Goal: Transaction & Acquisition: Purchase product/service

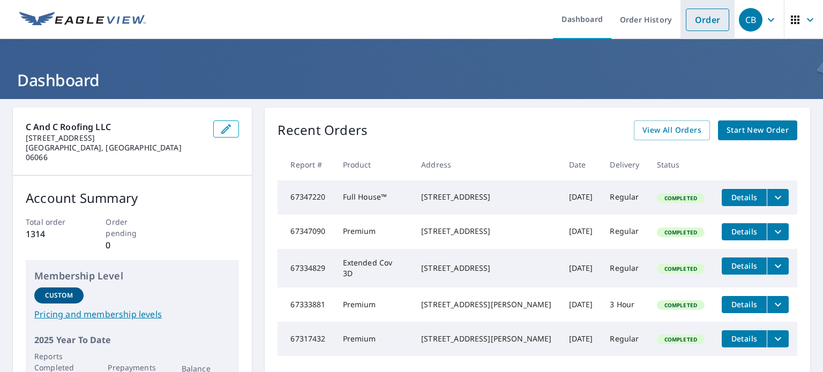
click at [703, 19] on link "Order" at bounding box center [707, 20] width 43 height 23
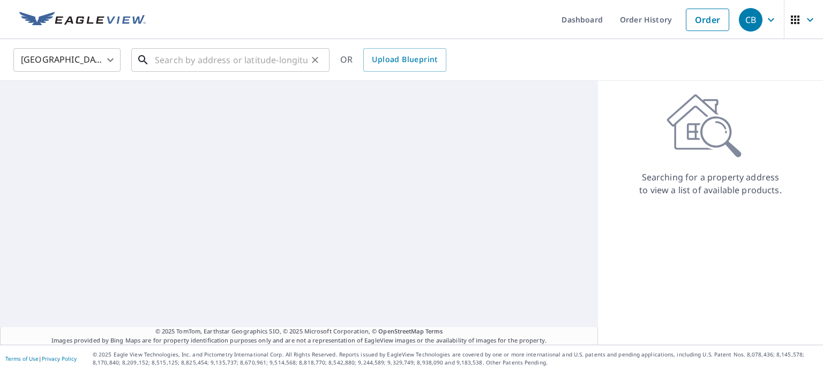
click at [266, 57] on input "text" at bounding box center [231, 60] width 153 height 30
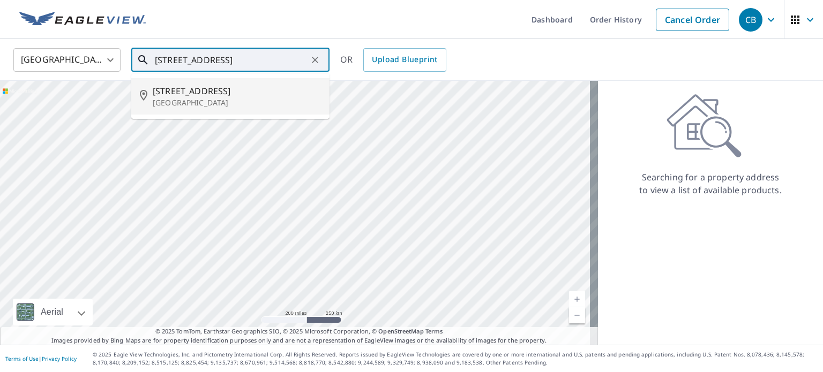
click at [238, 101] on p "[GEOGRAPHIC_DATA]" at bounding box center [237, 103] width 168 height 11
type input "[STREET_ADDRESS]"
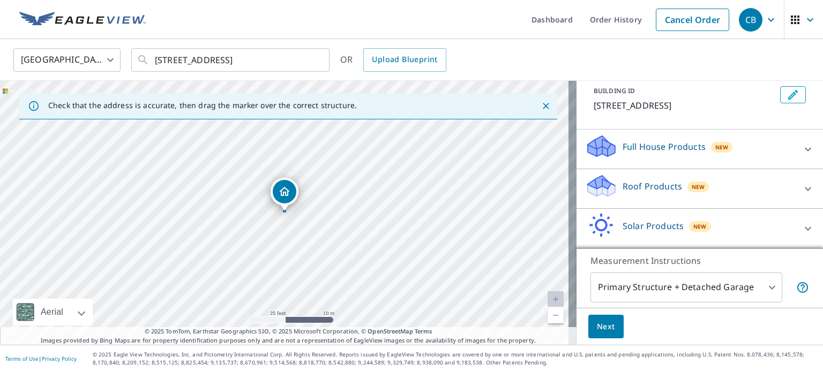
scroll to position [101, 0]
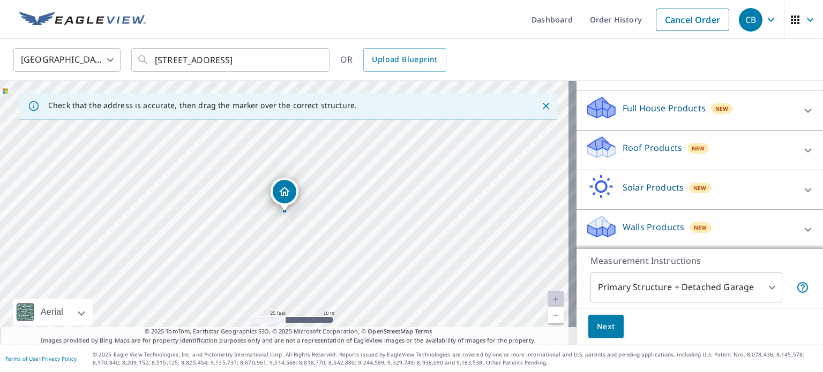
click at [723, 139] on div "Roof Products New" at bounding box center [690, 150] width 210 height 31
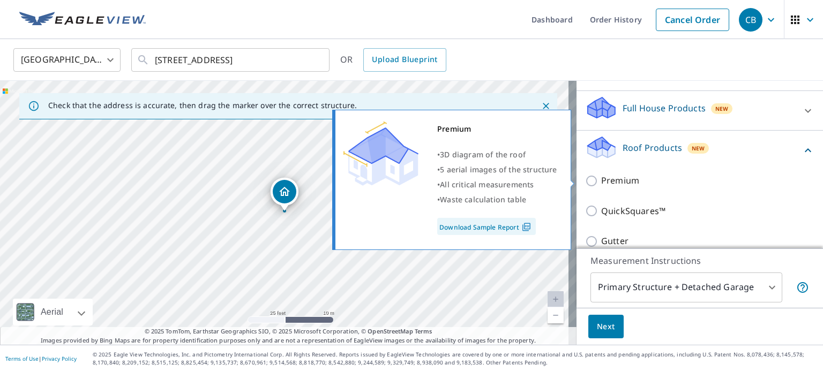
click at [602, 180] on p "Premium" at bounding box center [620, 180] width 38 height 13
click at [601, 180] on input "Premium" at bounding box center [593, 181] width 16 height 13
checkbox input "true"
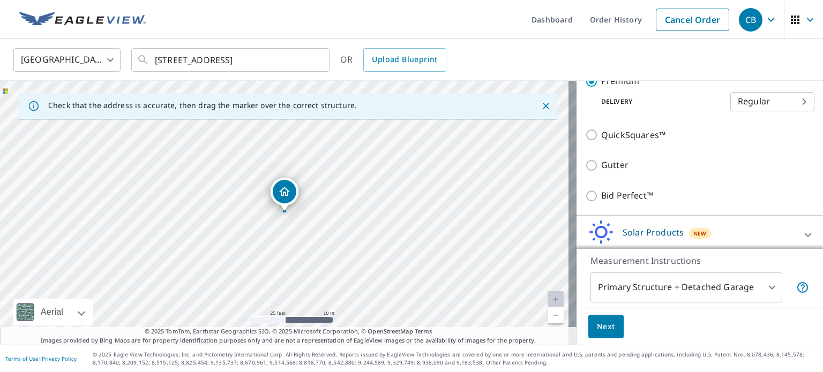
scroll to position [257, 0]
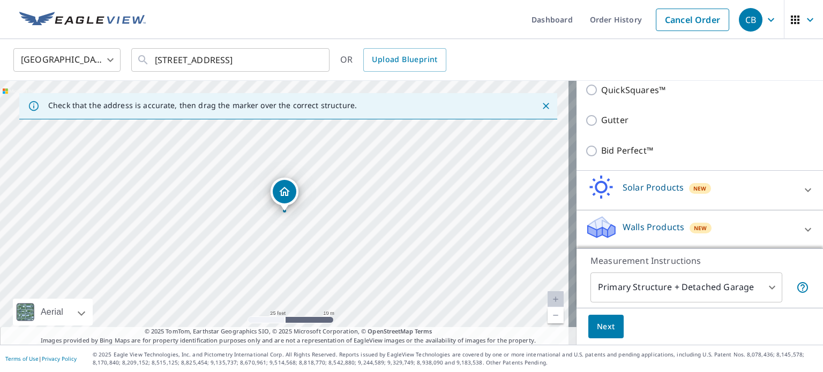
click at [594, 314] on div "Next" at bounding box center [700, 327] width 246 height 38
click at [597, 330] on span "Next" at bounding box center [606, 326] width 18 height 13
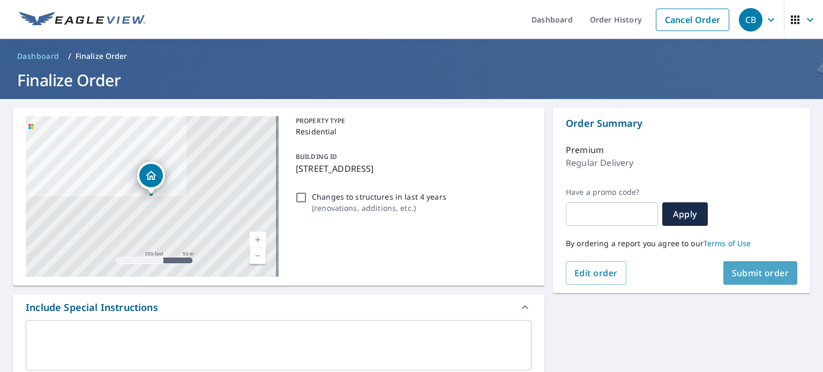
click at [752, 276] on span "Submit order" at bounding box center [760, 273] width 57 height 12
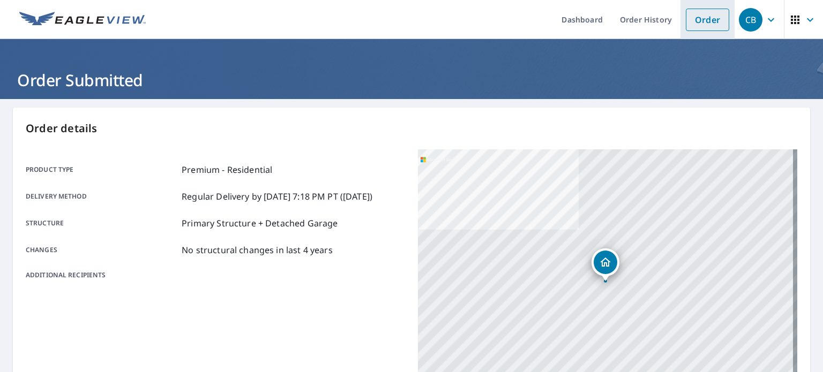
click at [700, 29] on link "Order" at bounding box center [707, 20] width 43 height 23
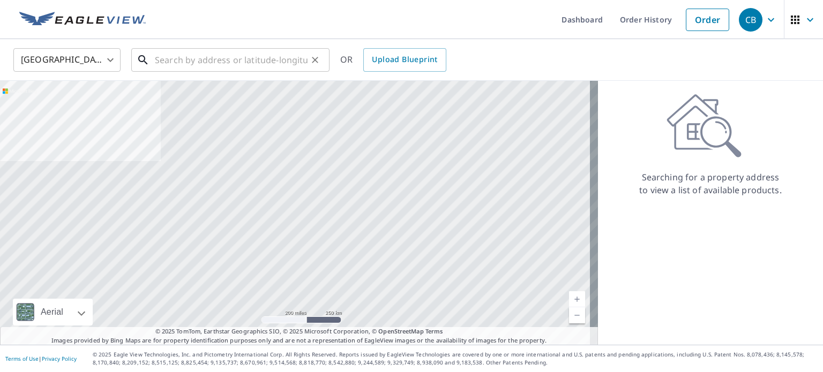
click at [204, 68] on input "text" at bounding box center [231, 60] width 153 height 30
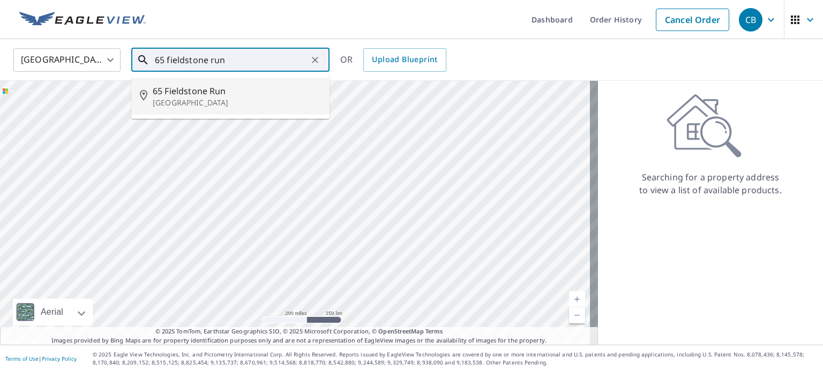
click at [205, 96] on span "65 Fieldstone Run" at bounding box center [237, 91] width 168 height 13
type input "[STREET_ADDRESS]"
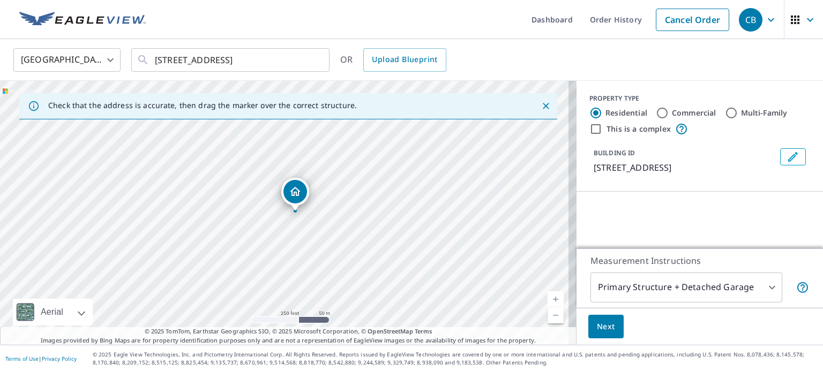
click at [602, 326] on span "Next" at bounding box center [606, 326] width 18 height 13
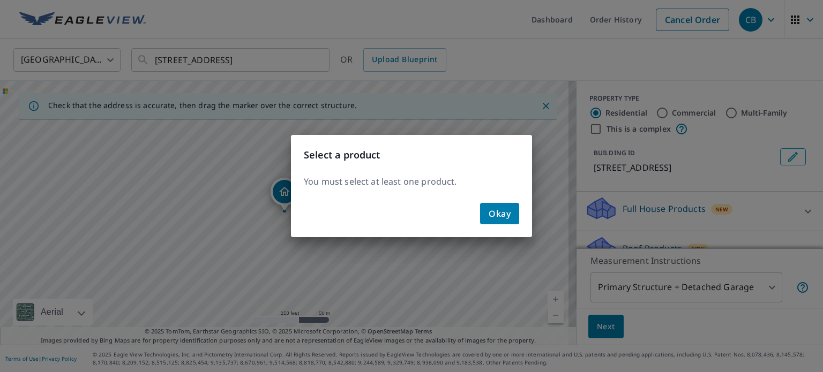
click at [693, 204] on div "Select a product You must select at least one product. Okay" at bounding box center [411, 186] width 823 height 372
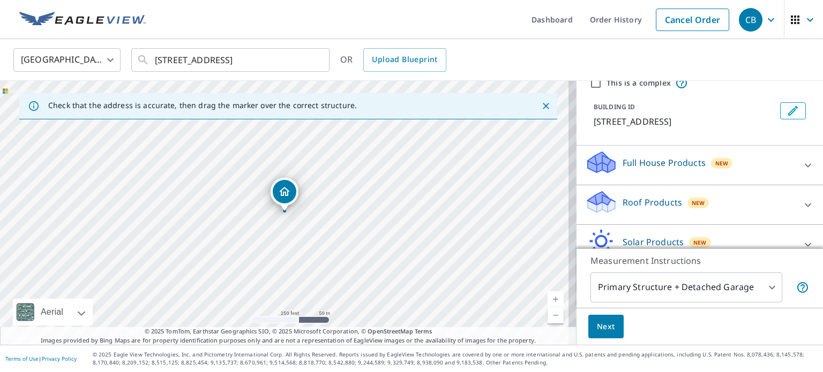
scroll to position [101, 0]
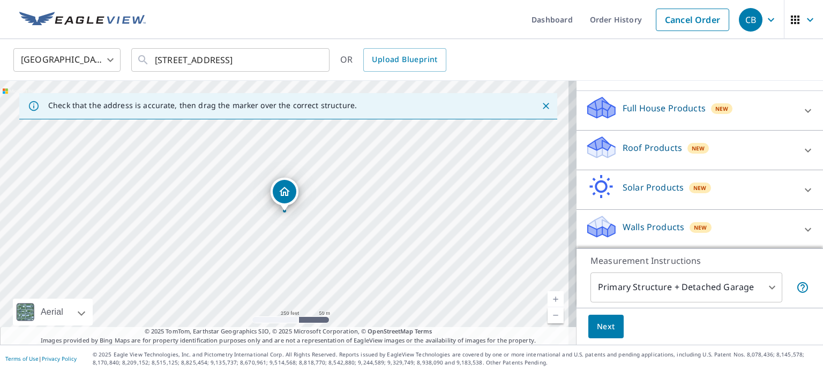
click at [682, 154] on div "Roof Products New" at bounding box center [690, 150] width 210 height 31
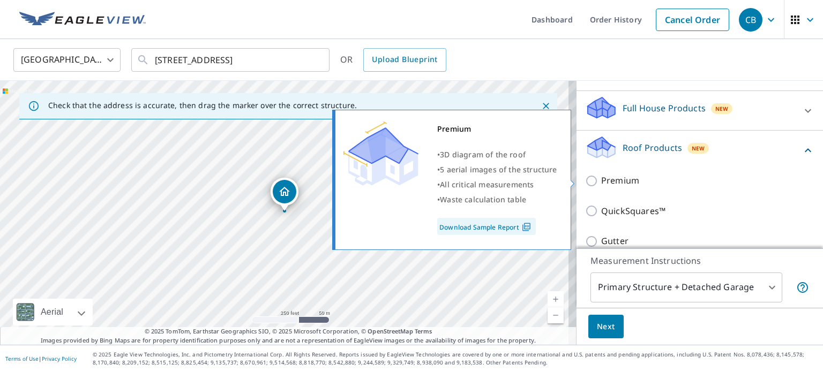
click at [618, 182] on p "Premium" at bounding box center [620, 180] width 38 height 13
click at [601, 182] on input "Premium" at bounding box center [593, 181] width 16 height 13
checkbox input "true"
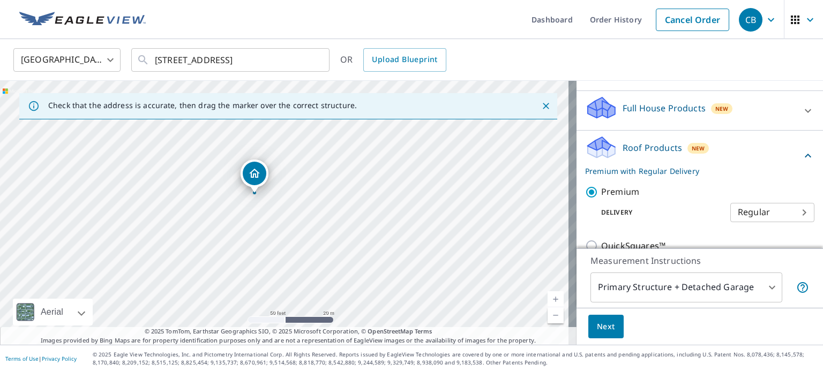
drag, startPoint x: 276, startPoint y: 201, endPoint x: 262, endPoint y: 207, distance: 15.8
click at [262, 207] on div "[STREET_ADDRESS]" at bounding box center [288, 213] width 577 height 264
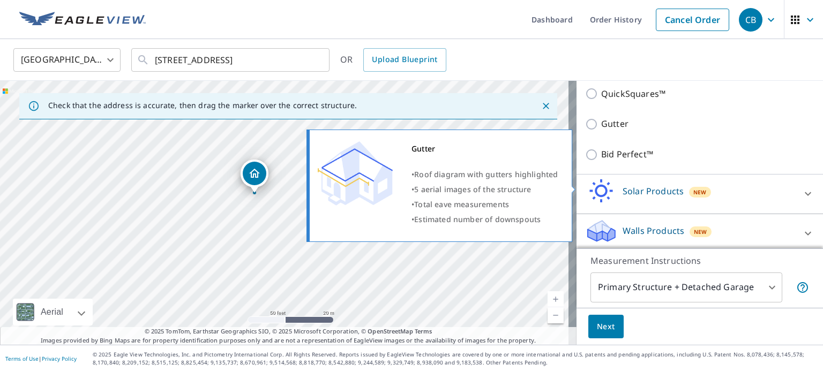
scroll to position [257, 0]
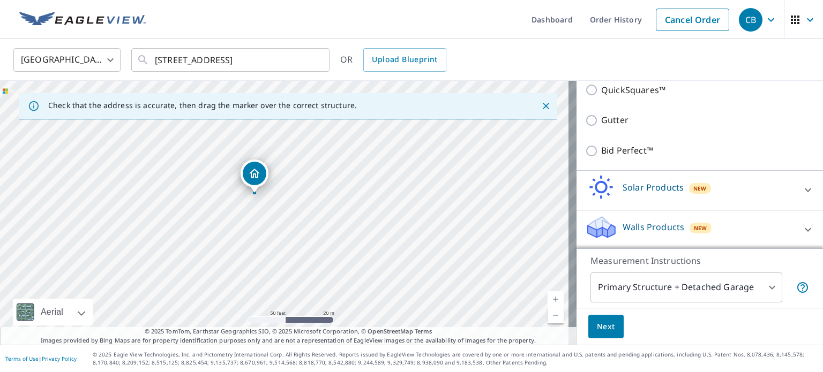
click at [596, 335] on button "Next" at bounding box center [605, 327] width 35 height 24
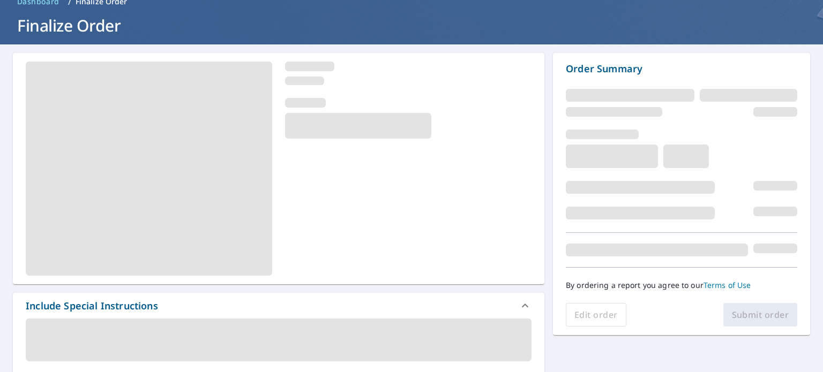
scroll to position [107, 0]
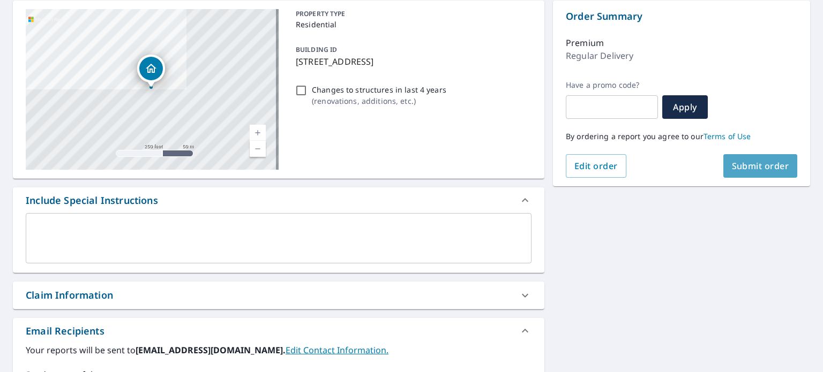
click at [758, 161] on span "Submit order" at bounding box center [760, 166] width 57 height 12
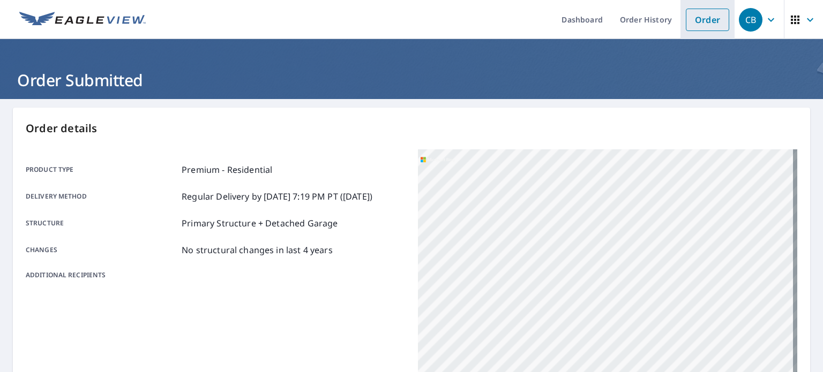
click at [707, 18] on link "Order" at bounding box center [707, 20] width 43 height 23
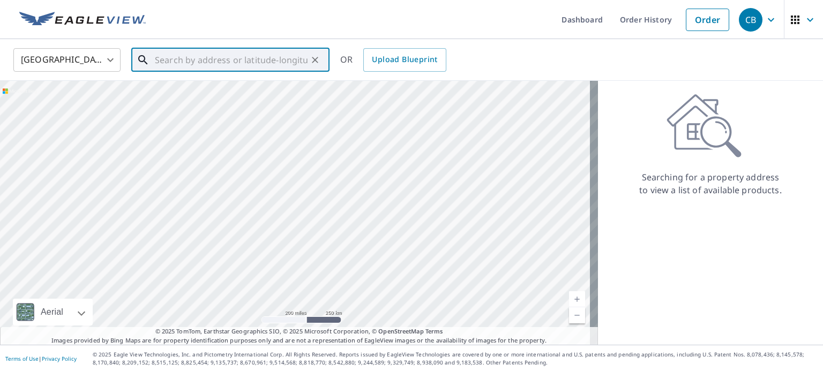
click at [231, 55] on input "text" at bounding box center [231, 60] width 153 height 30
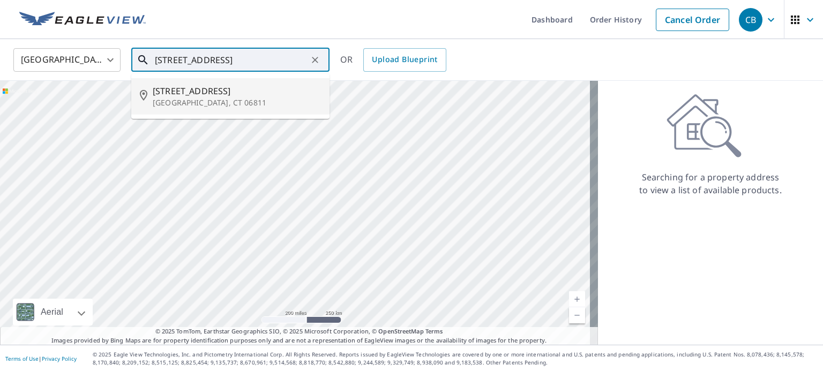
click at [224, 94] on span "[STREET_ADDRESS]" at bounding box center [237, 91] width 168 height 13
type input "[STREET_ADDRESS]"
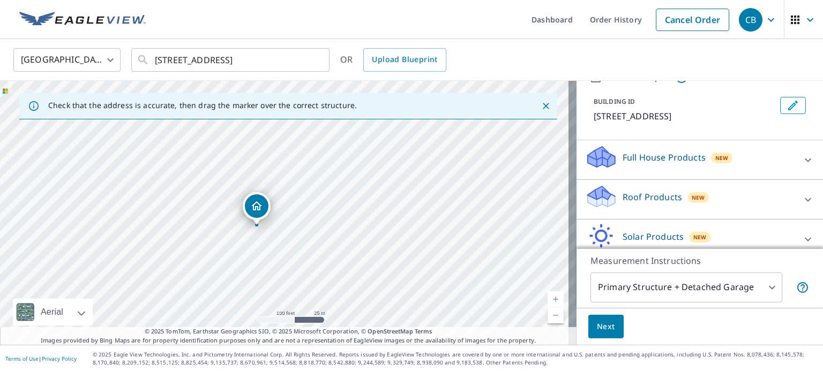
scroll to position [101, 0]
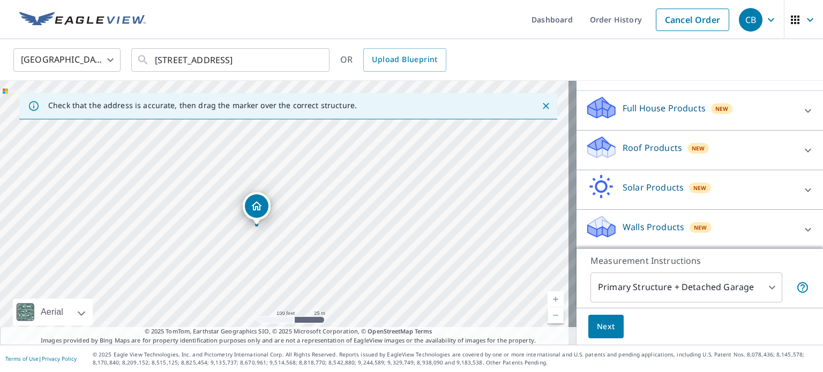
click at [674, 149] on div "Roof Products New" at bounding box center [690, 150] width 210 height 31
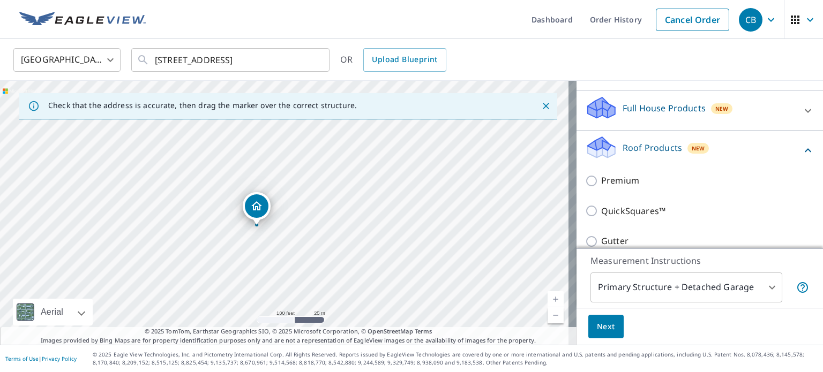
click at [617, 178] on p "Premium" at bounding box center [620, 180] width 38 height 13
click at [601, 178] on input "Premium" at bounding box center [593, 181] width 16 height 13
checkbox input "true"
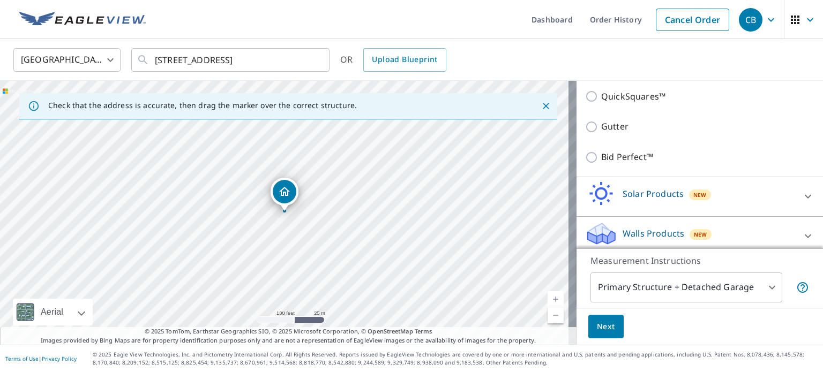
scroll to position [257, 0]
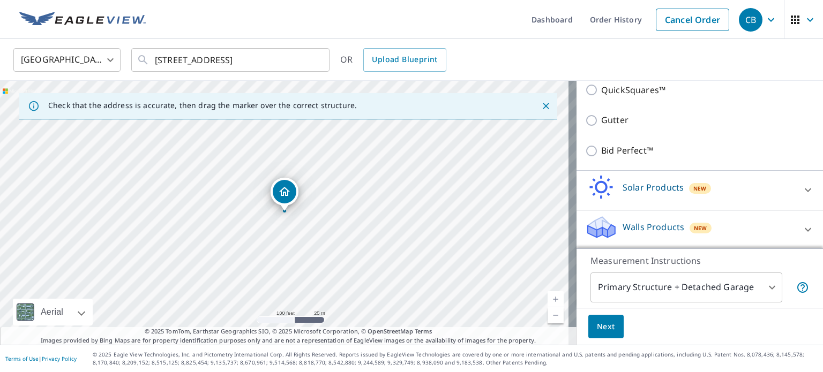
click at [604, 325] on span "Next" at bounding box center [606, 326] width 18 height 13
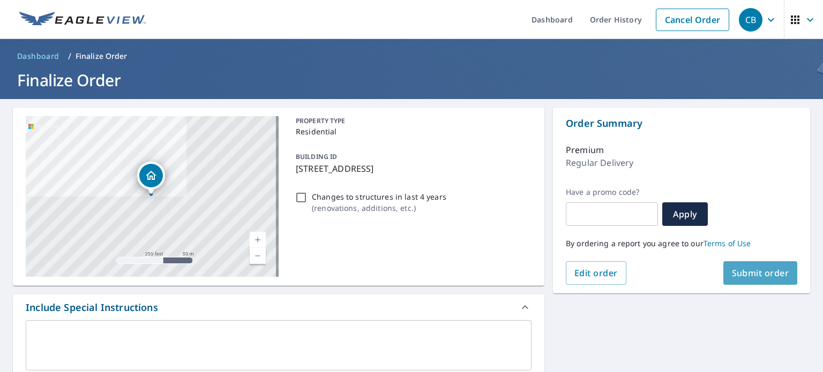
click at [760, 280] on button "Submit order" at bounding box center [760, 273] width 74 height 24
